Goal: Obtain resource: Download file/media

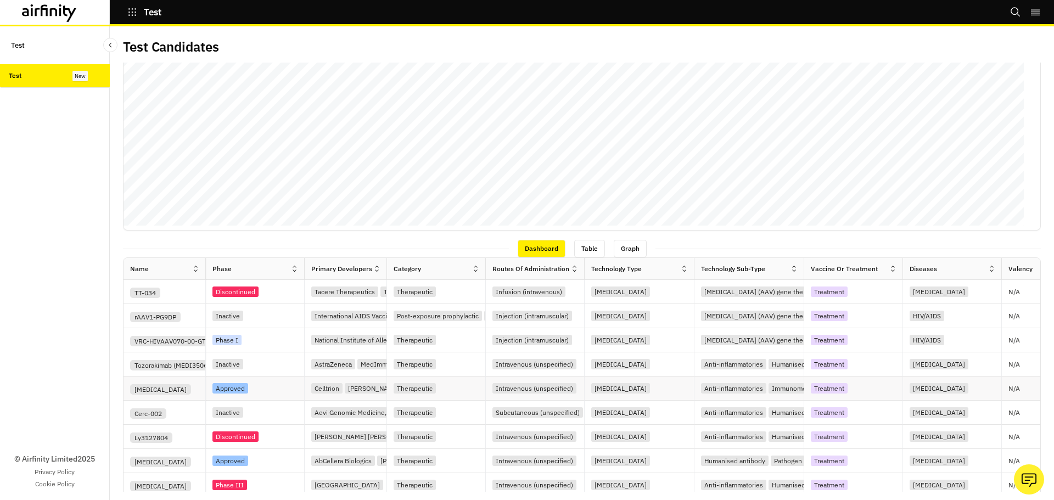
scroll to position [237, 0]
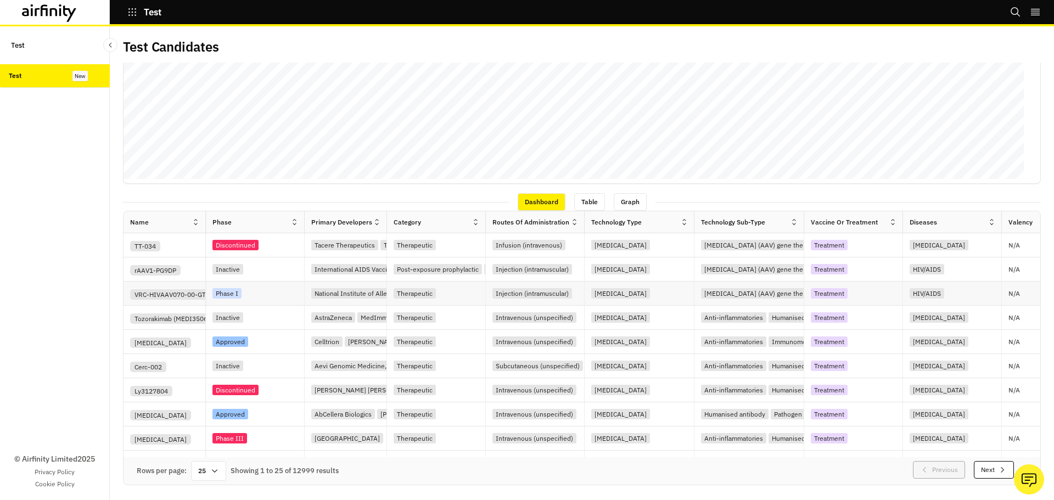
drag, startPoint x: 867, startPoint y: 298, endPoint x: 947, endPoint y: 290, distance: 79.4
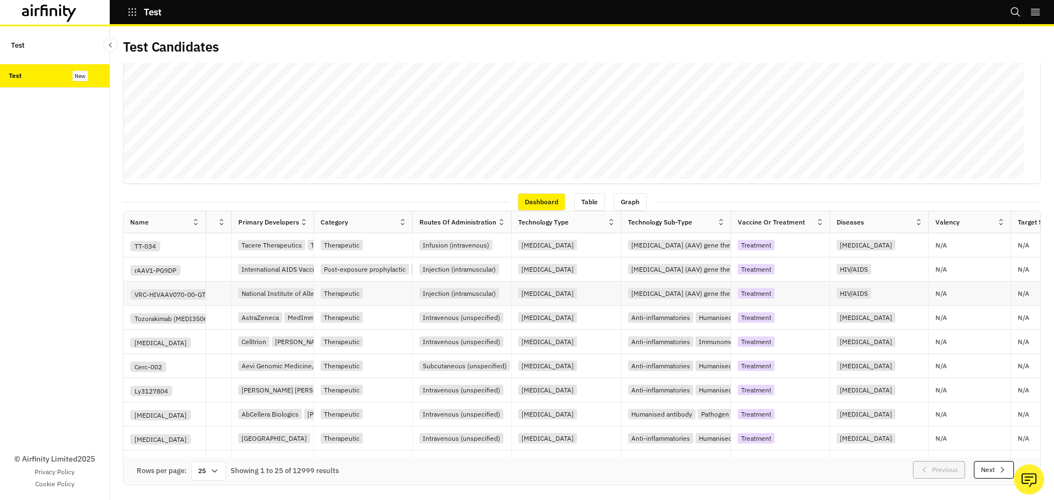
scroll to position [0, 230]
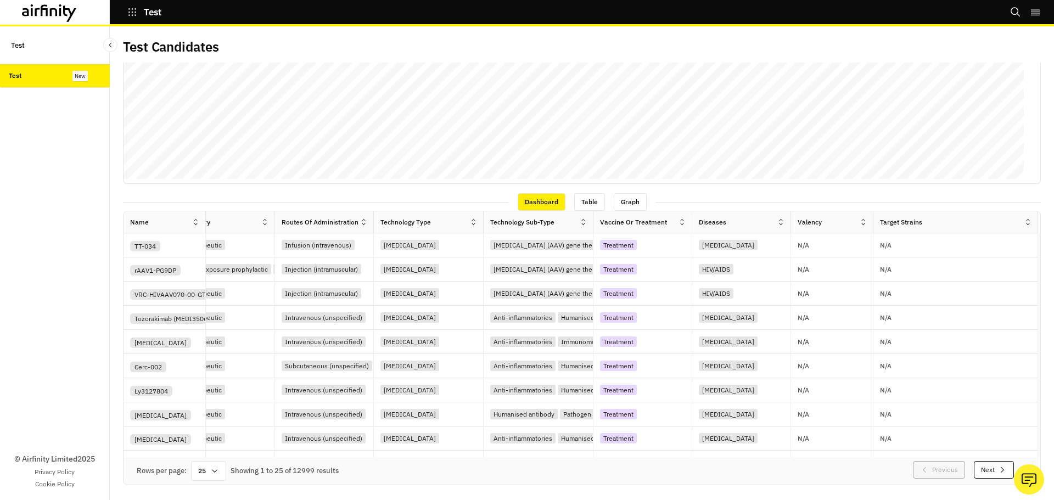
click at [936, 193] on div "Dashboard Table Graph" at bounding box center [582, 201] width 918 height 19
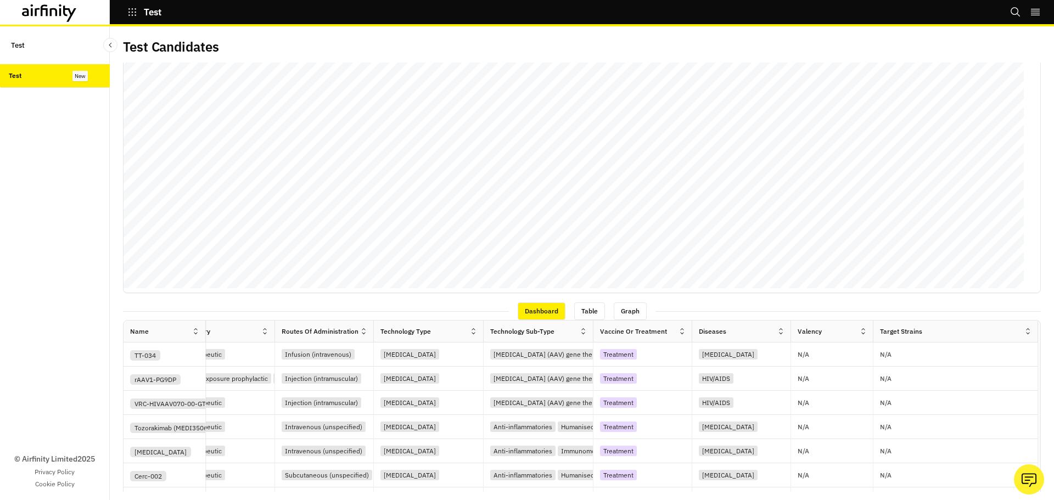
scroll to position [0, 0]
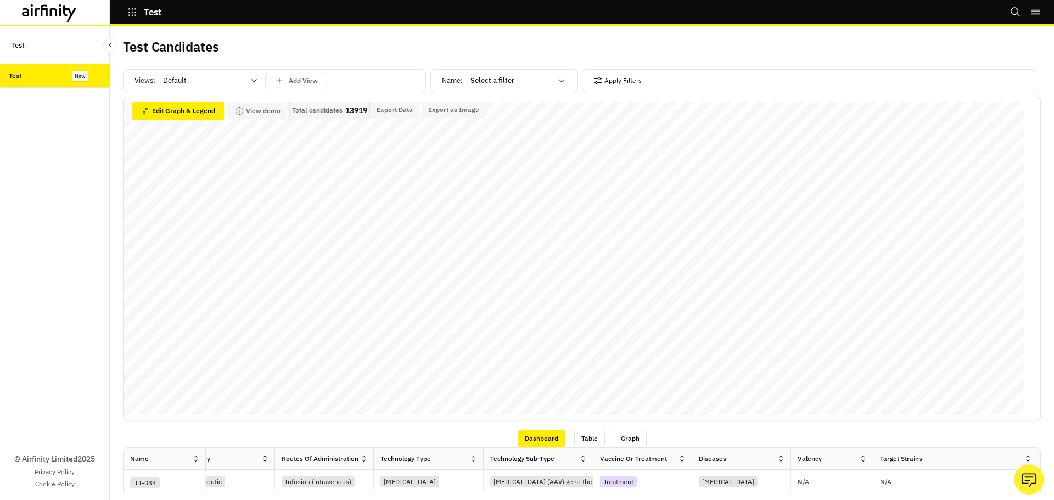
drag, startPoint x: 485, startPoint y: 81, endPoint x: 236, endPoint y: 86, distance: 249.3
click at [485, 81] on div at bounding box center [511, 80] width 81 height 13
click at [495, 81] on div at bounding box center [511, 80] width 81 height 13
click at [557, 81] on icon at bounding box center [561, 80] width 9 height 9
click at [217, 83] on div at bounding box center [203, 80] width 81 height 13
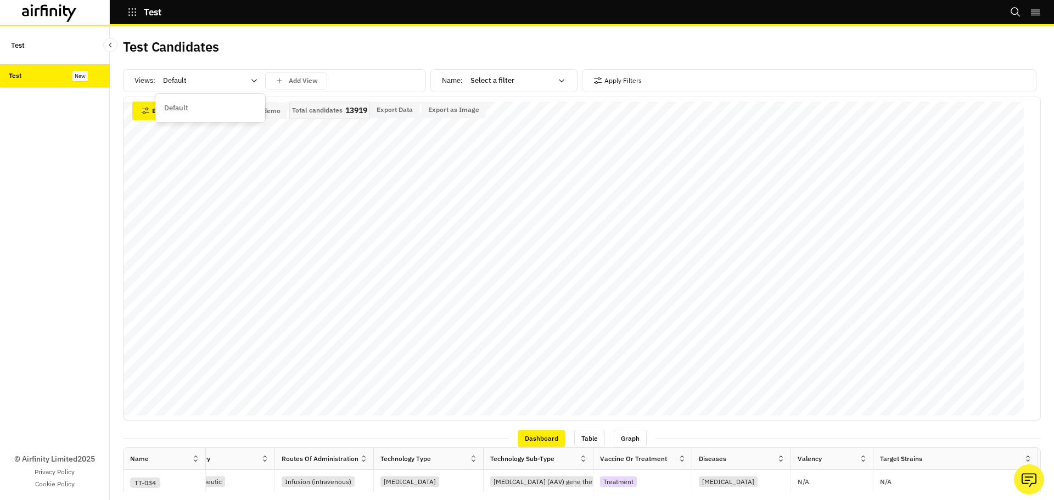
click at [217, 83] on div at bounding box center [203, 80] width 81 height 13
click at [593, 83] on icon "button" at bounding box center [597, 80] width 9 height 9
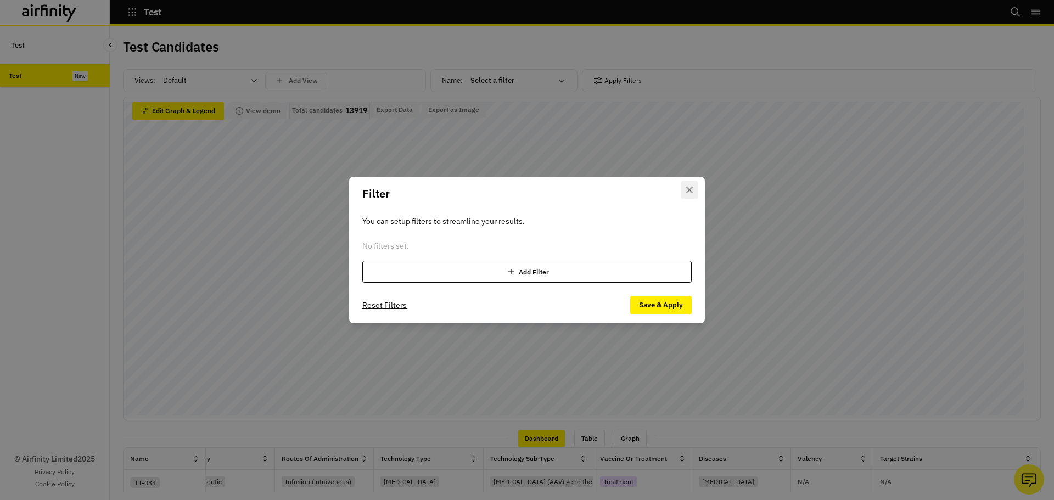
click at [684, 188] on button "Close" at bounding box center [690, 190] width 18 height 18
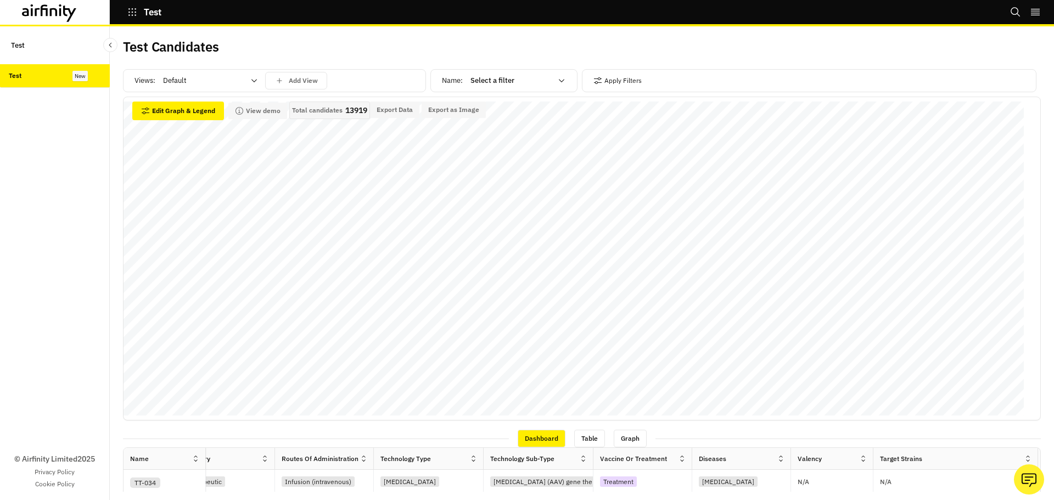
click at [495, 85] on div at bounding box center [511, 80] width 81 height 13
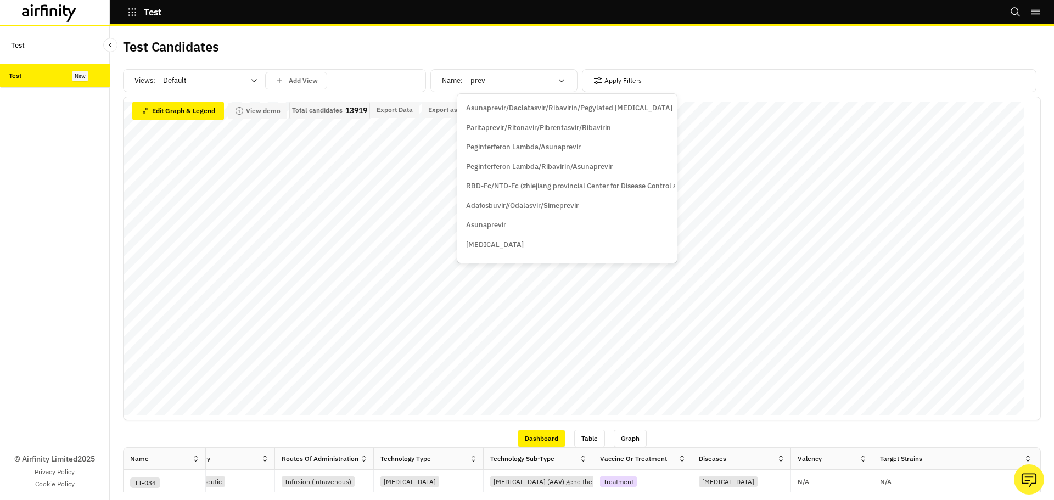
type input "prevn"
click at [497, 133] on div "Prevnar 20 (Adult)" at bounding box center [520, 128] width 120 height 20
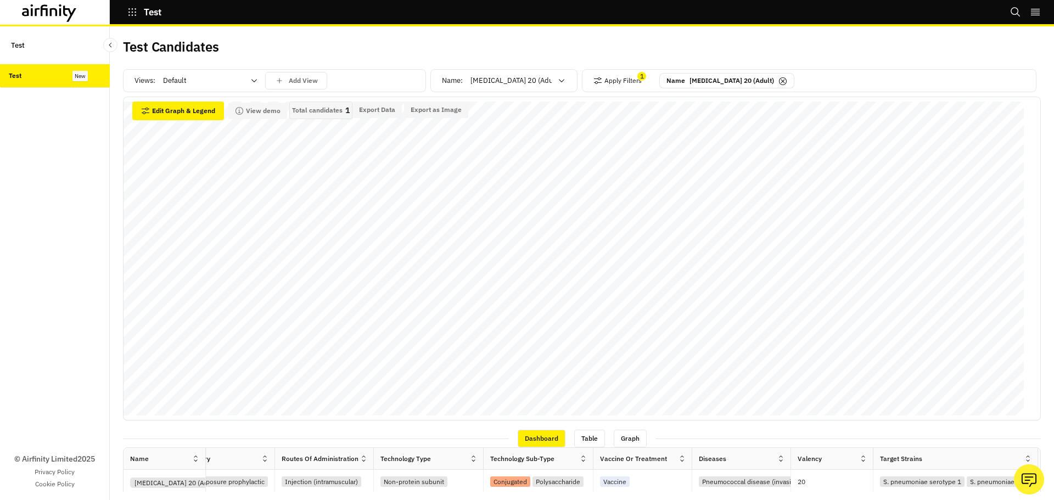
click at [557, 82] on icon at bounding box center [561, 80] width 9 height 9
click at [742, 83] on div "Name Prevnar 20 (Adult)" at bounding box center [726, 81] width 135 height 16
click at [779, 83] on icon at bounding box center [783, 81] width 9 height 9
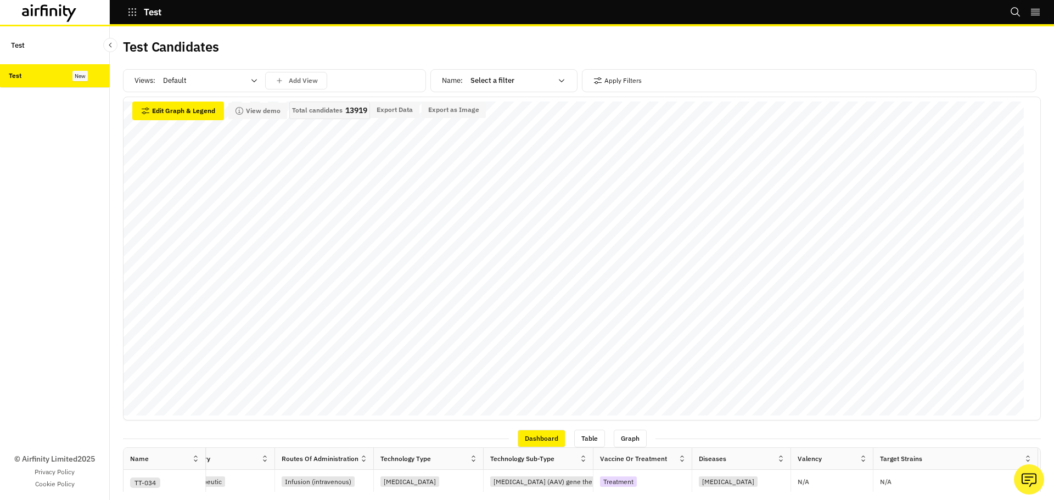
click at [535, 86] on div at bounding box center [511, 80] width 81 height 13
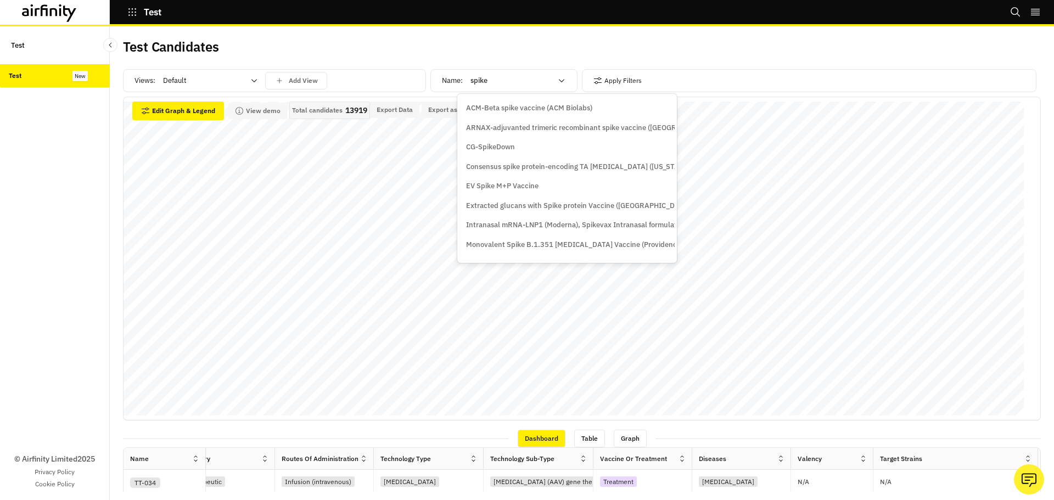
type input "spikev"
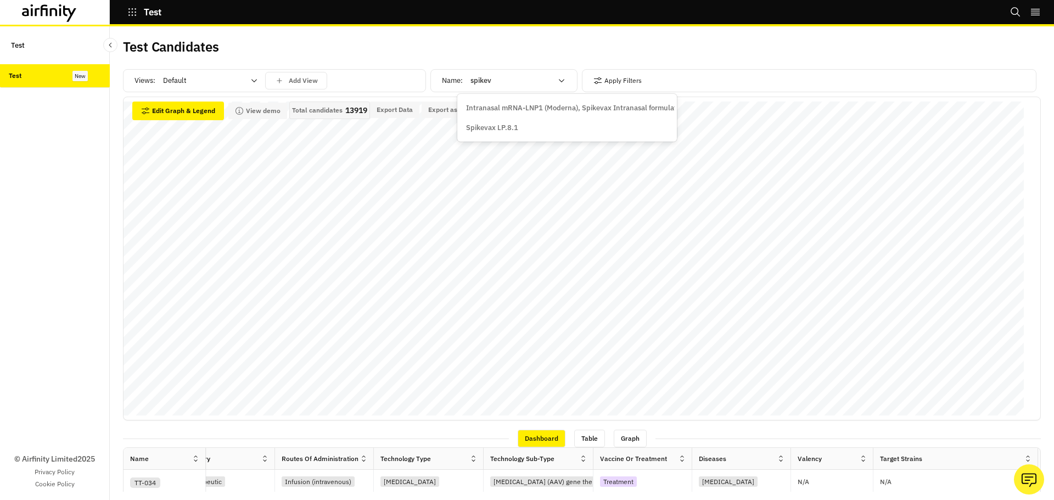
click at [512, 126] on p "Spikevax LP.8.1" at bounding box center [492, 127] width 52 height 11
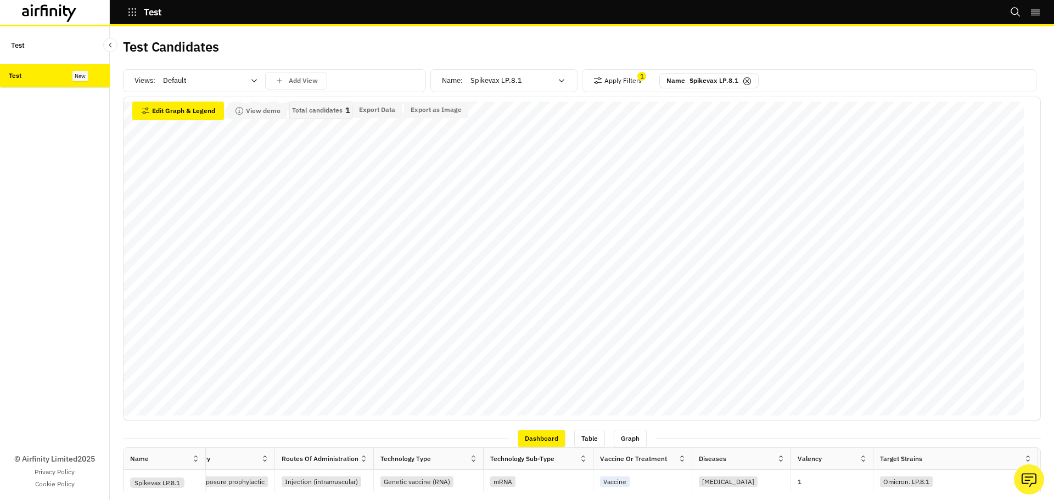
click at [743, 82] on icon at bounding box center [747, 81] width 8 height 8
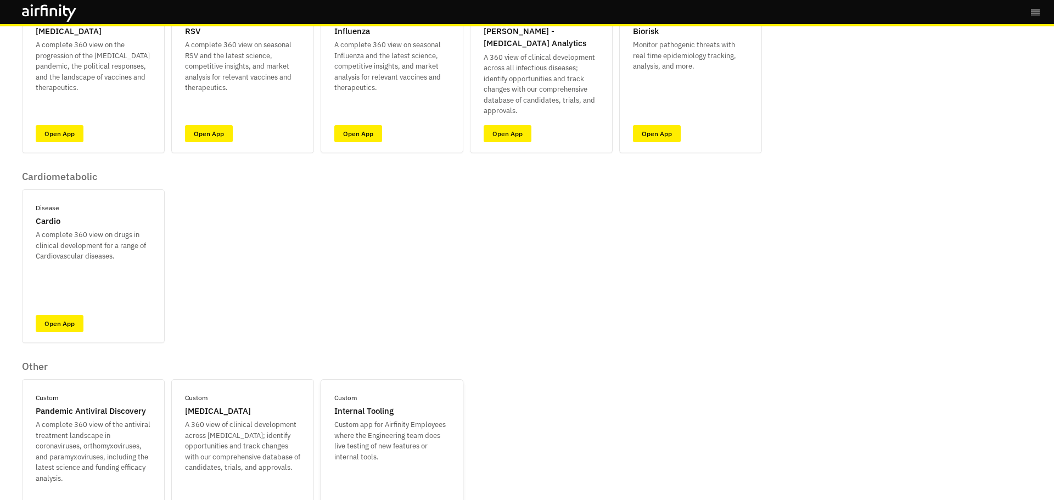
scroll to position [200, 0]
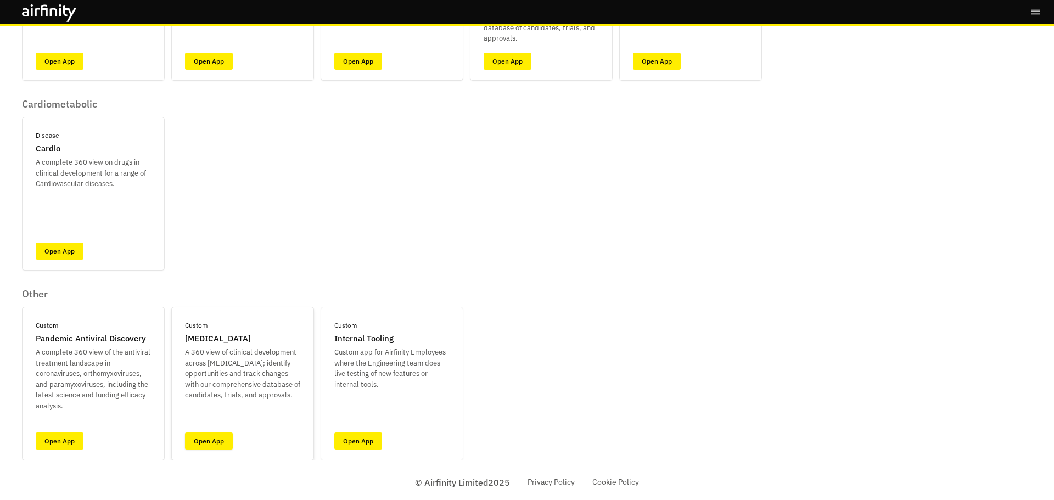
click at [194, 439] on link "Open App" at bounding box center [209, 441] width 48 height 17
click at [519, 53] on link "Open App" at bounding box center [508, 61] width 48 height 17
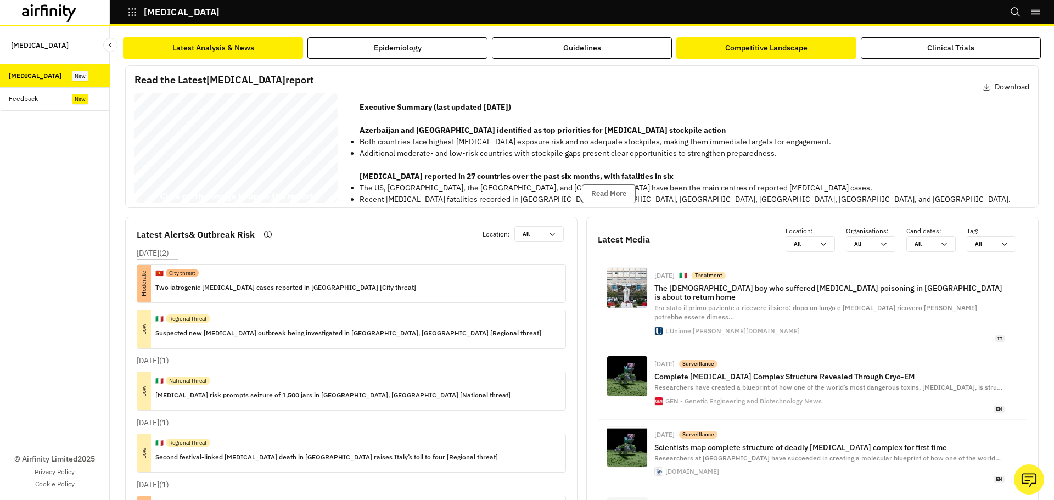
click at [695, 49] on button "Competitive Landscape" at bounding box center [766, 47] width 180 height 21
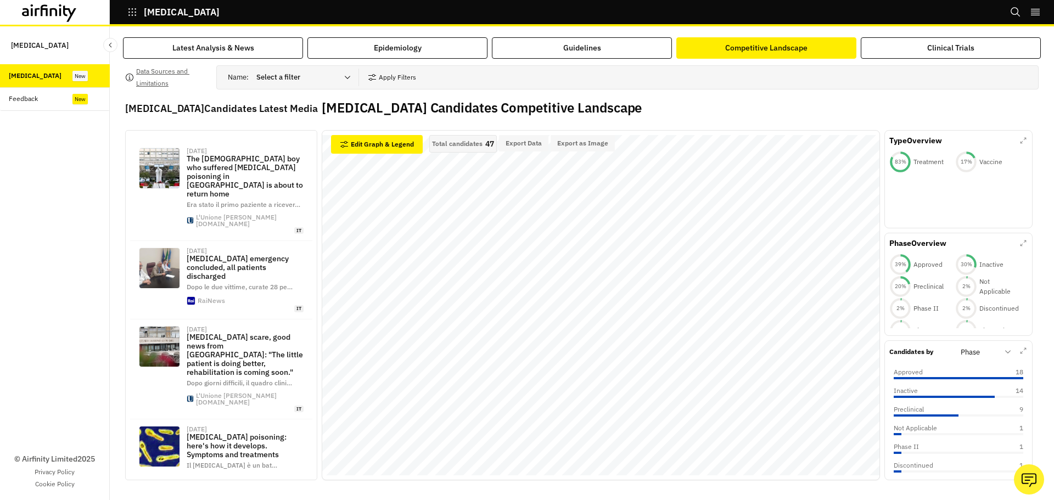
scroll to position [55, 0]
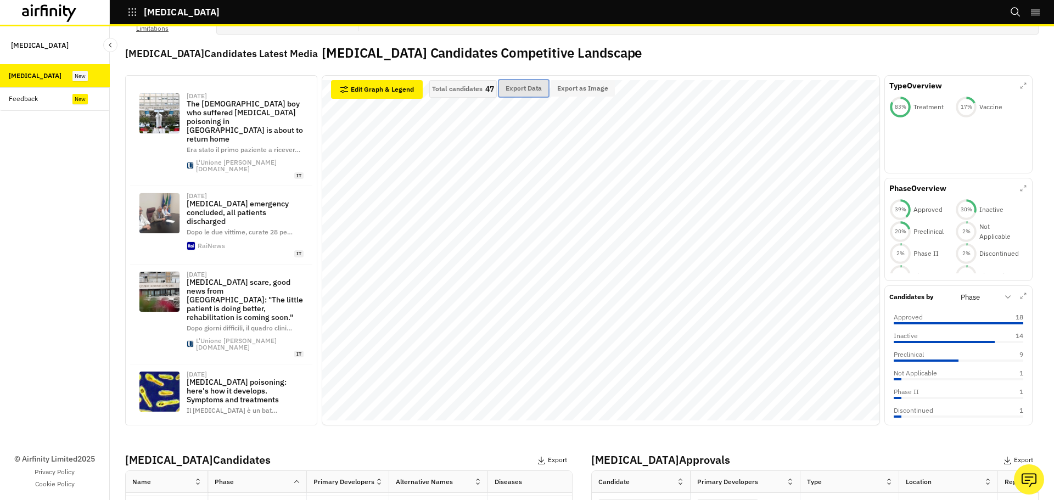
click at [529, 83] on button "Export Data" at bounding box center [523, 88] width 49 height 16
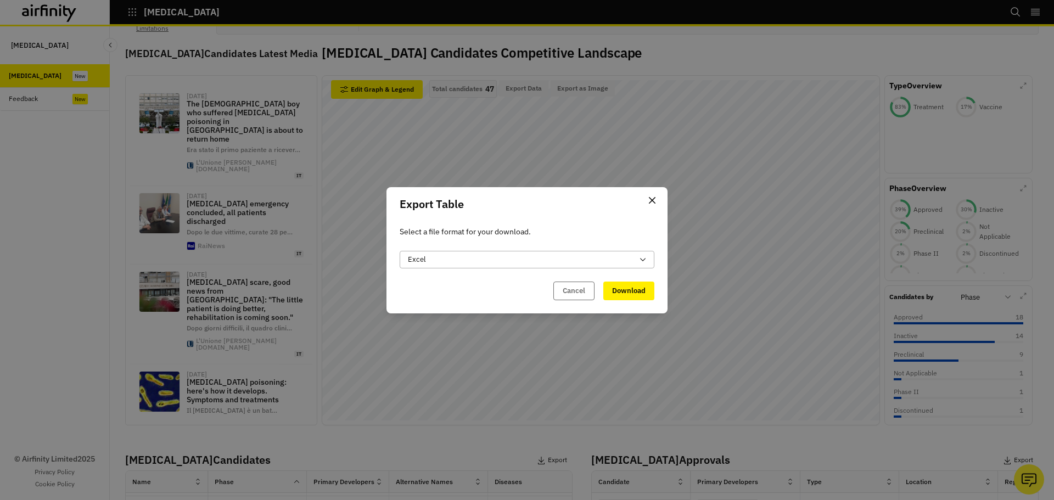
click at [626, 259] on div "Excel" at bounding box center [520, 259] width 225 height 11
click at [658, 195] on button "Close" at bounding box center [652, 201] width 18 height 18
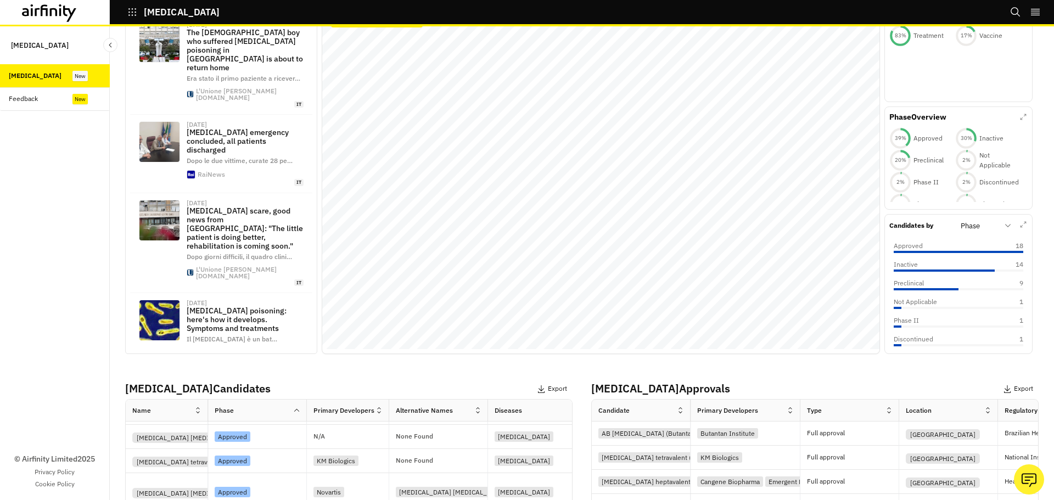
scroll to position [436, 0]
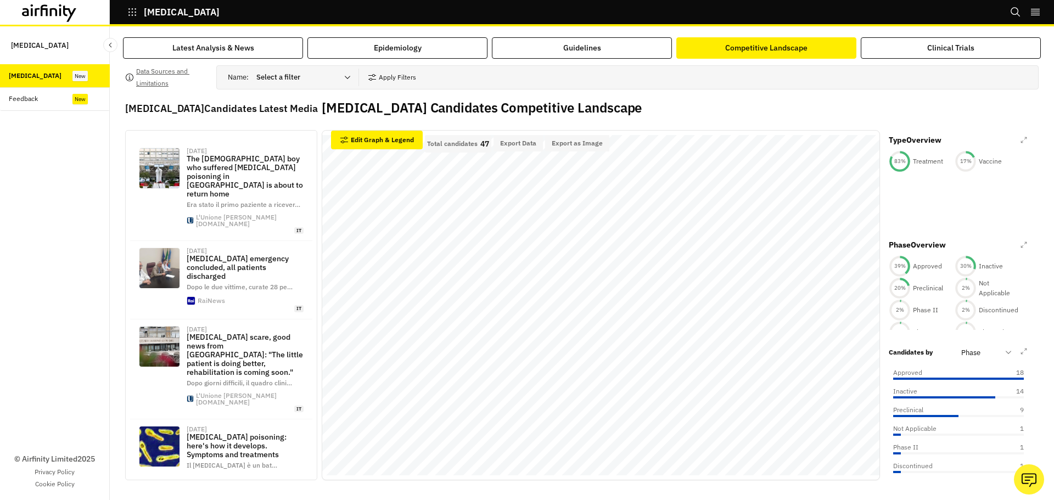
scroll to position [289, 0]
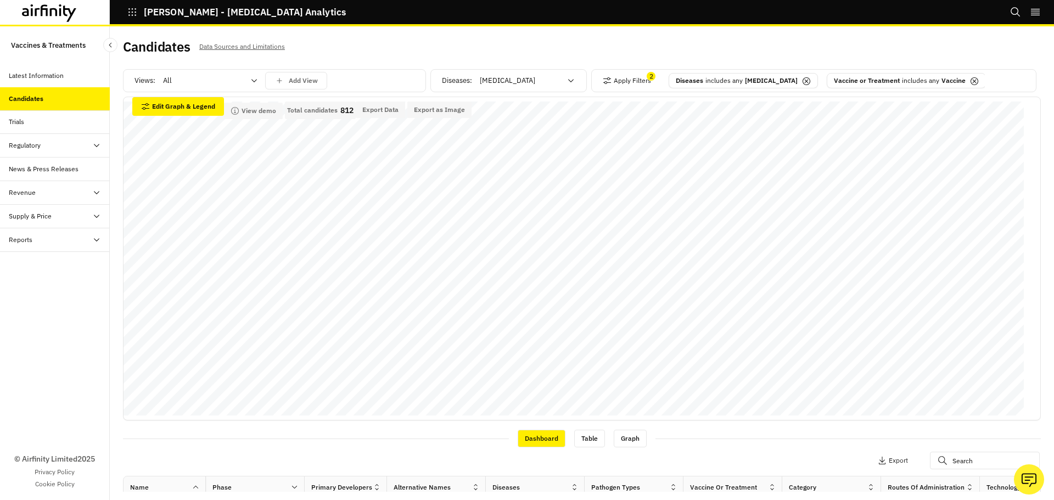
scroll to position [259, 0]
